Goal: Navigation & Orientation: Find specific page/section

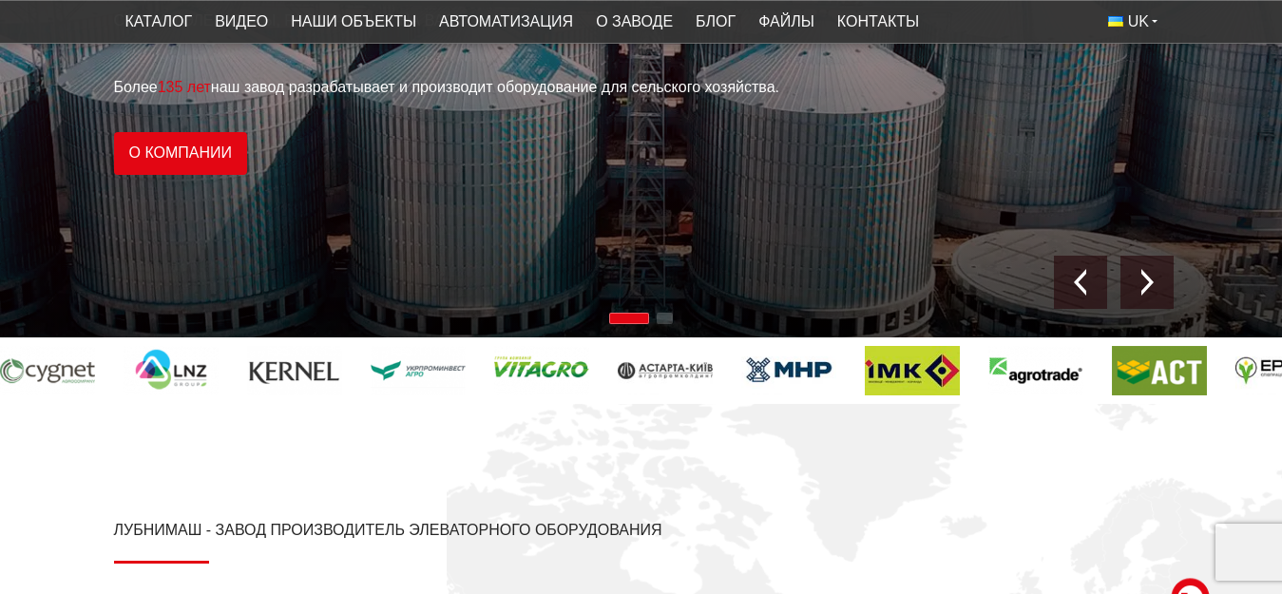
scroll to position [285, 0]
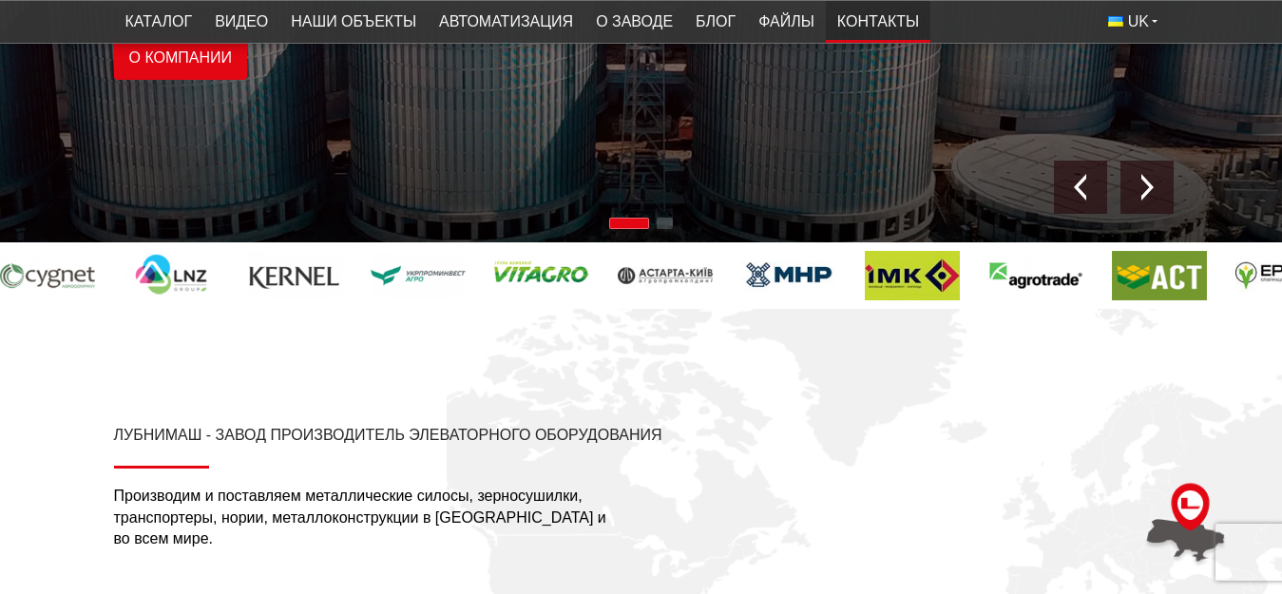
click at [859, 26] on font "Контакты" at bounding box center [878, 21] width 82 height 16
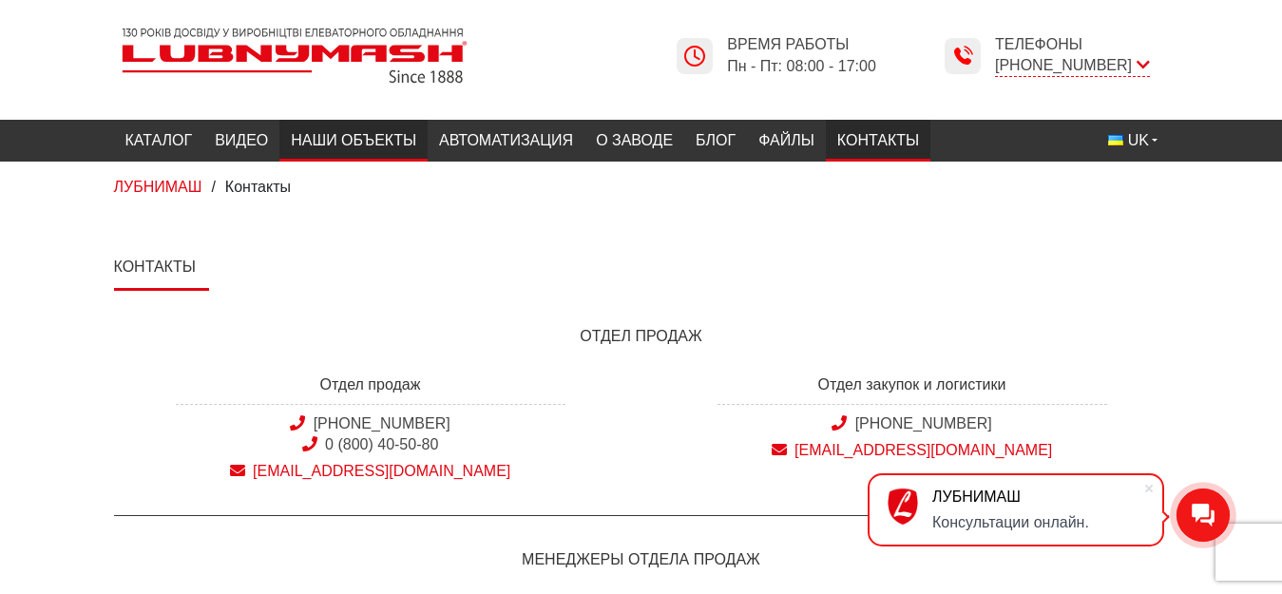
click at [352, 145] on font "Наши объекты" at bounding box center [353, 140] width 125 height 16
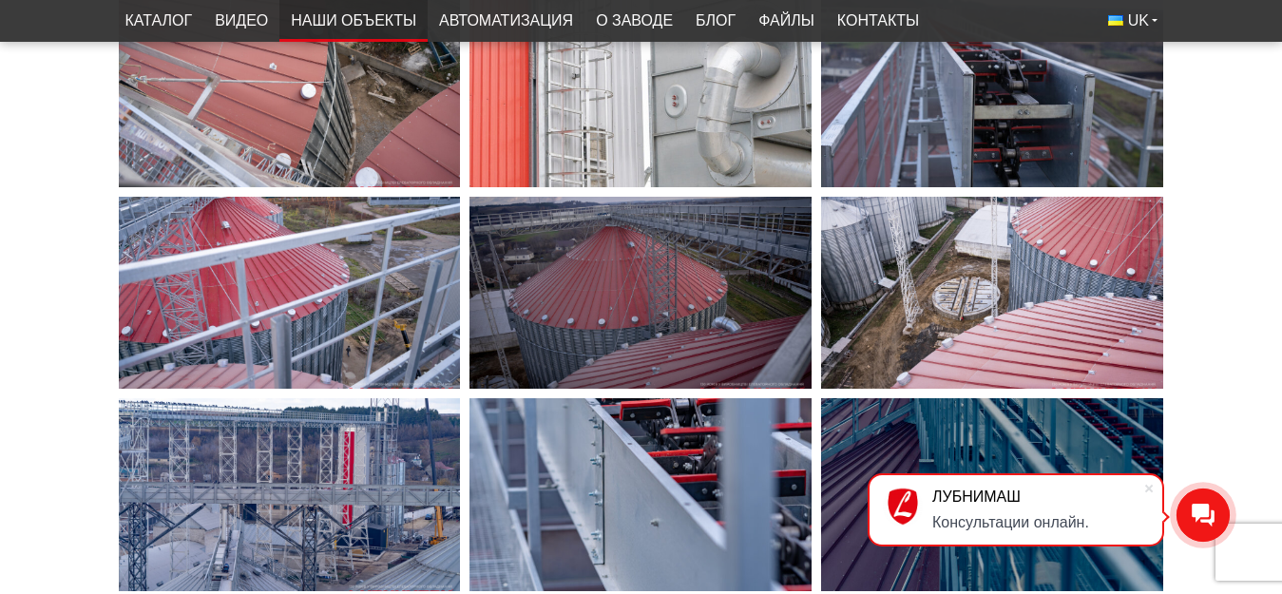
scroll to position [2186, 0]
